Goal: Information Seeking & Learning: Compare options

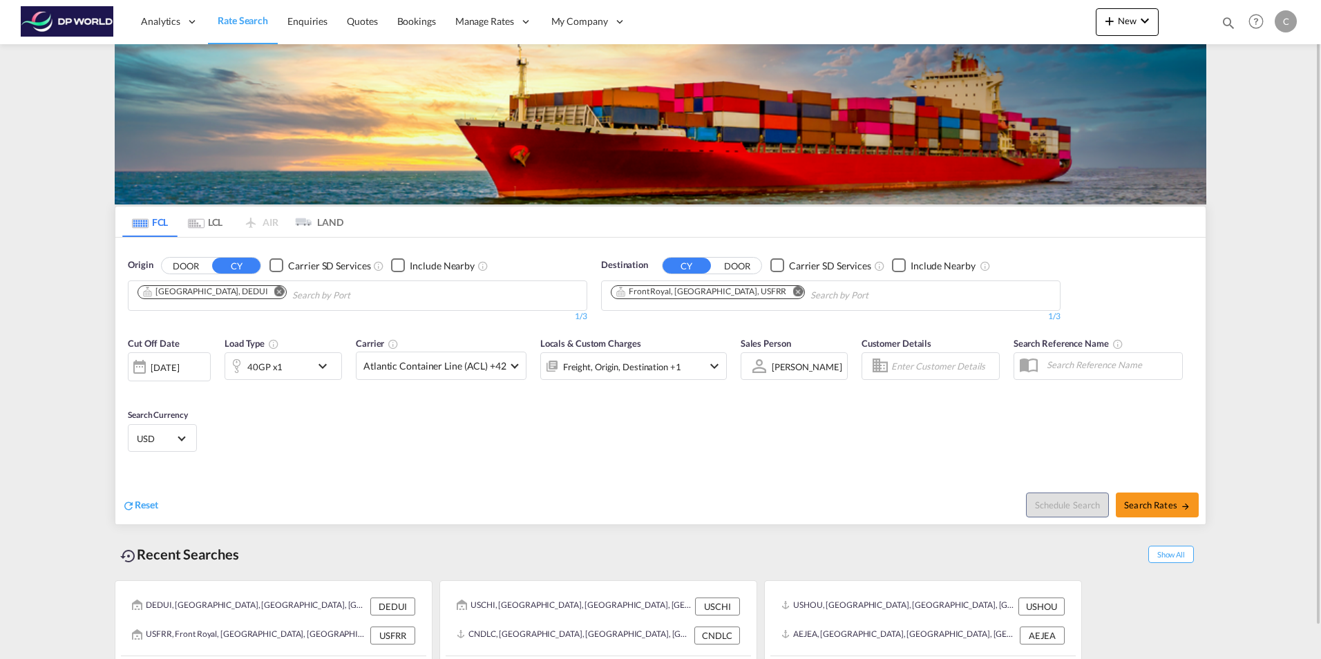
click at [274, 292] on md-icon "Remove" at bounding box center [279, 291] width 10 height 10
click at [793, 290] on md-icon "Remove" at bounding box center [798, 291] width 10 height 10
click at [191, 263] on button "DOOR" at bounding box center [186, 266] width 48 height 16
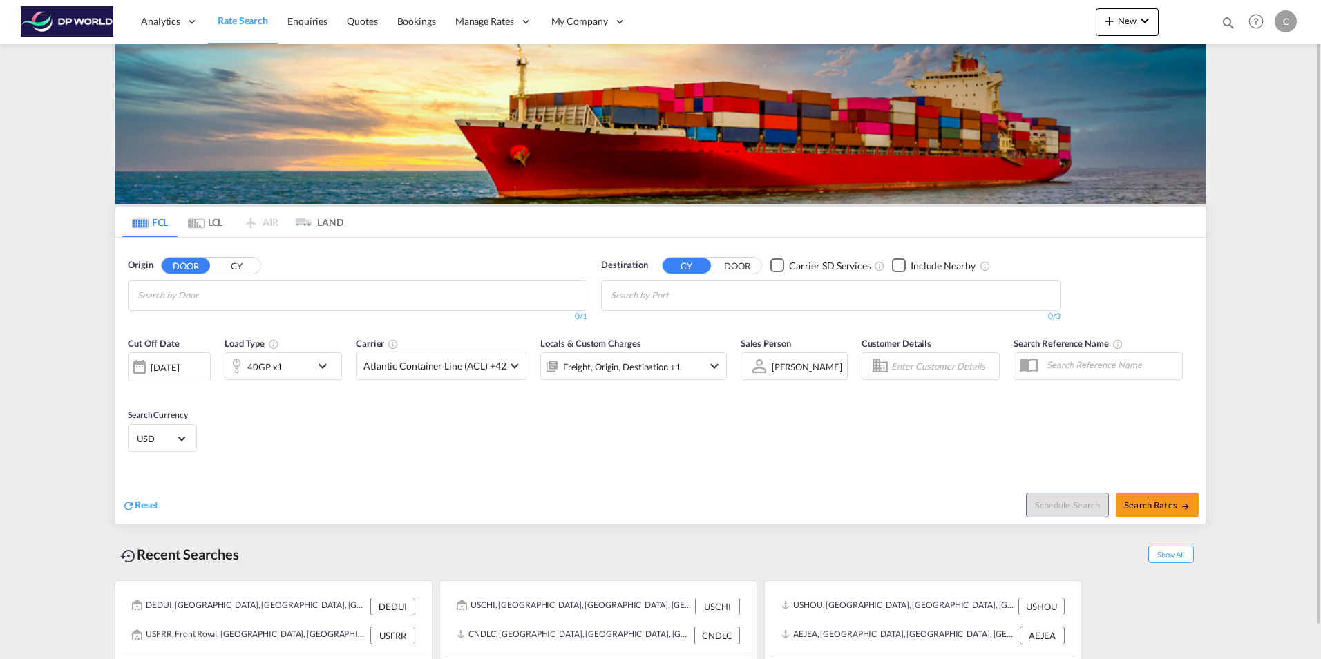
click at [245, 267] on button "CY" at bounding box center [236, 266] width 48 height 16
